Goal: Navigation & Orientation: Find specific page/section

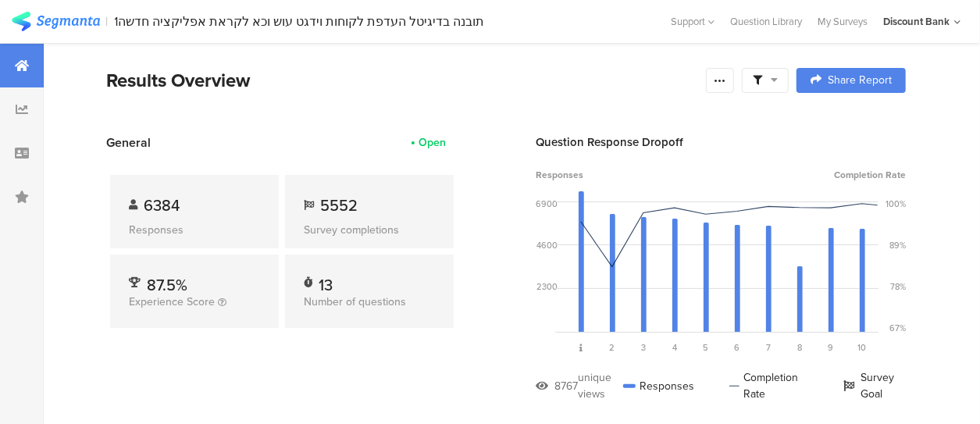
click at [836, 19] on div "My Surveys" at bounding box center [843, 21] width 66 height 15
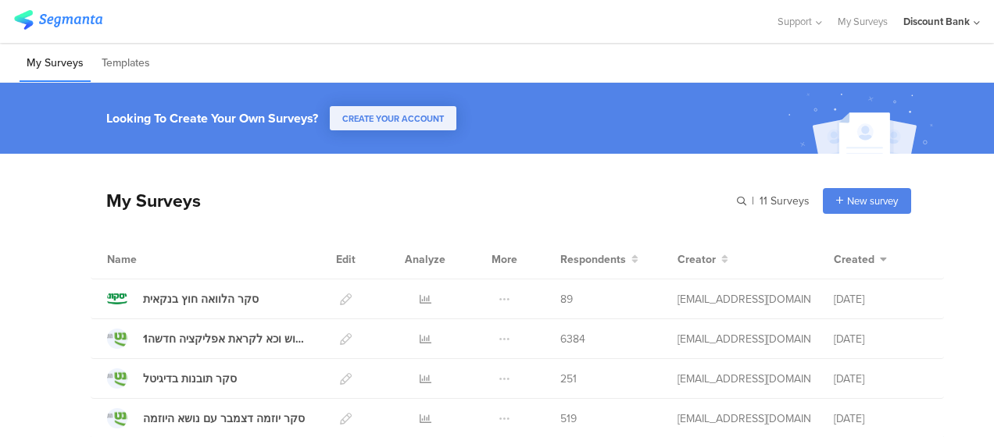
click at [419, 299] on icon at bounding box center [425, 300] width 12 height 12
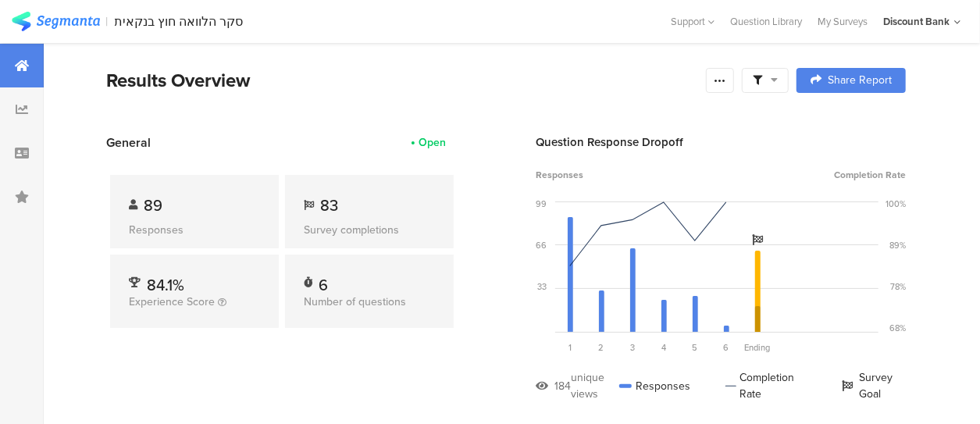
click at [31, 109] on div at bounding box center [22, 109] width 44 height 44
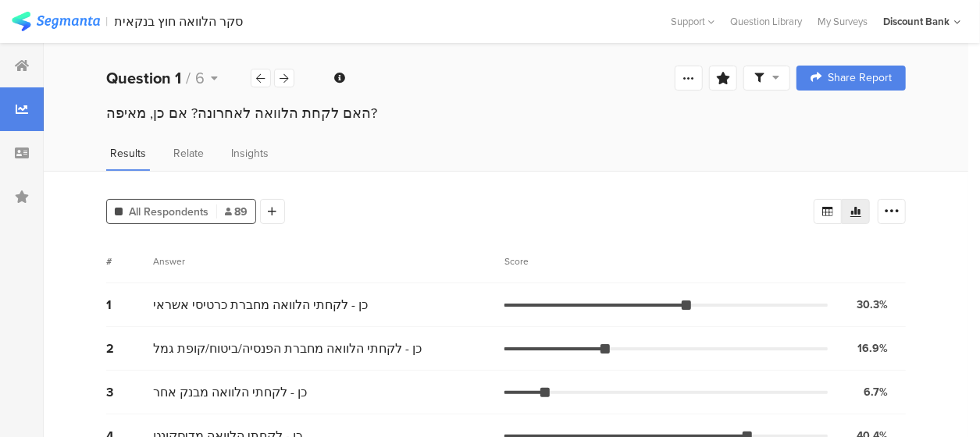
click at [280, 81] on icon at bounding box center [284, 78] width 9 height 10
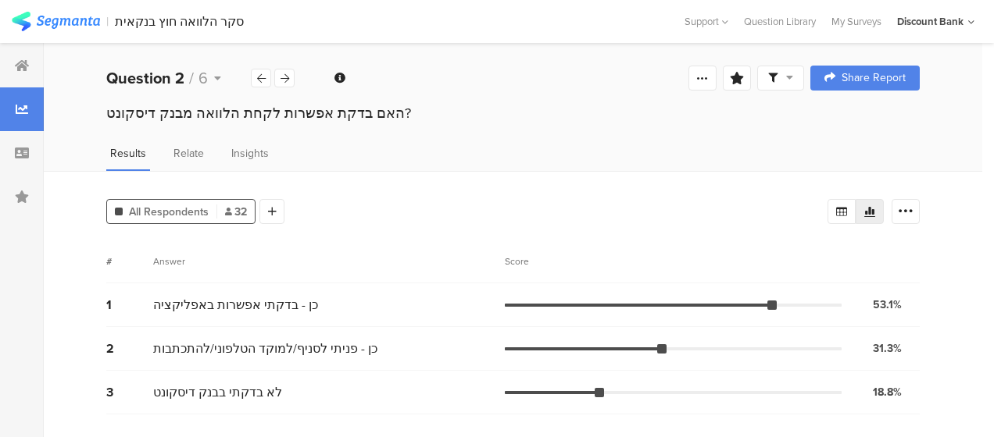
click at [278, 82] on div at bounding box center [284, 78] width 20 height 19
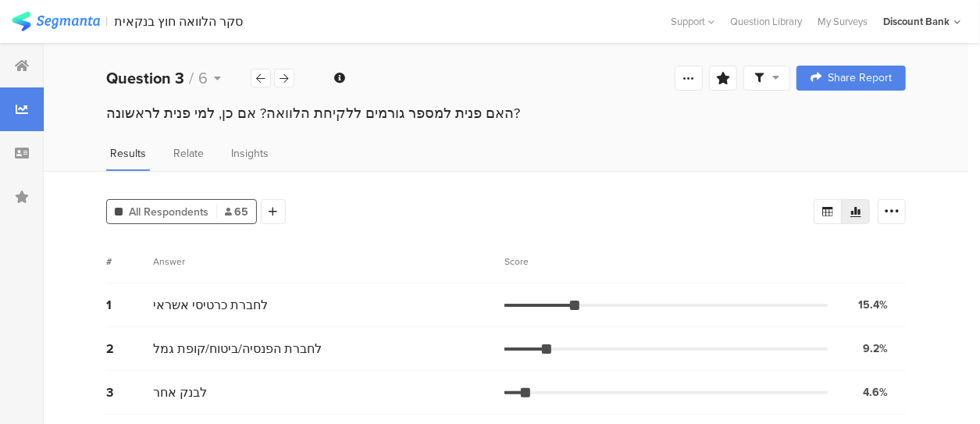
click at [286, 80] on icon at bounding box center [284, 78] width 9 height 10
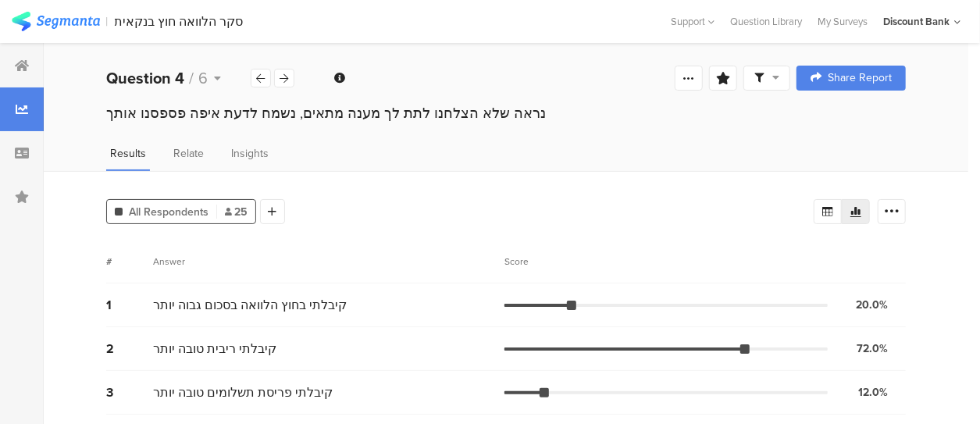
click at [286, 80] on icon at bounding box center [284, 78] width 9 height 10
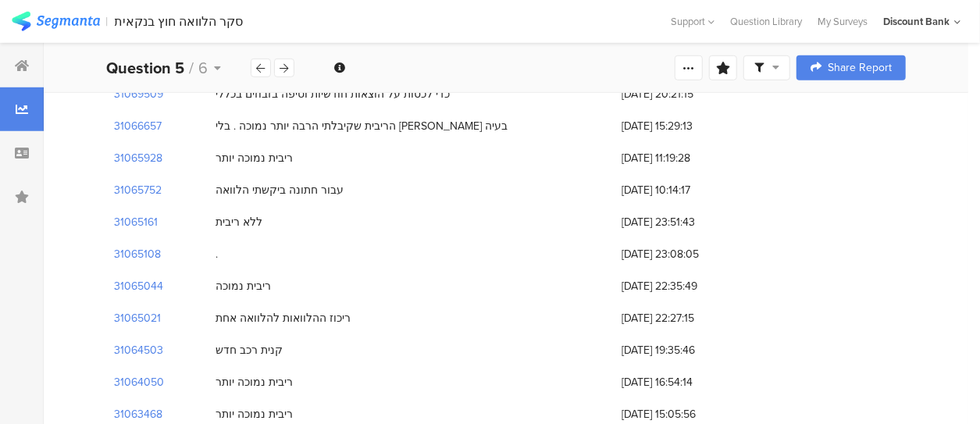
scroll to position [794, 0]
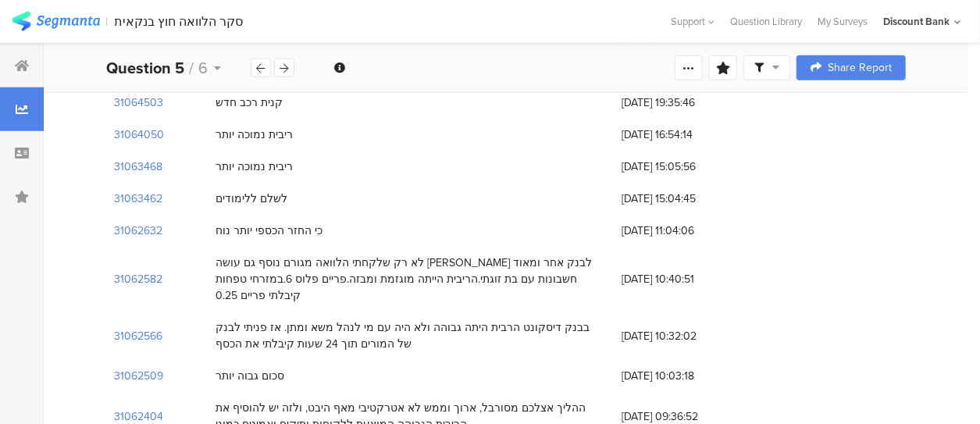
click at [287, 68] on icon at bounding box center [284, 68] width 9 height 10
